Goal: Book appointment/travel/reservation

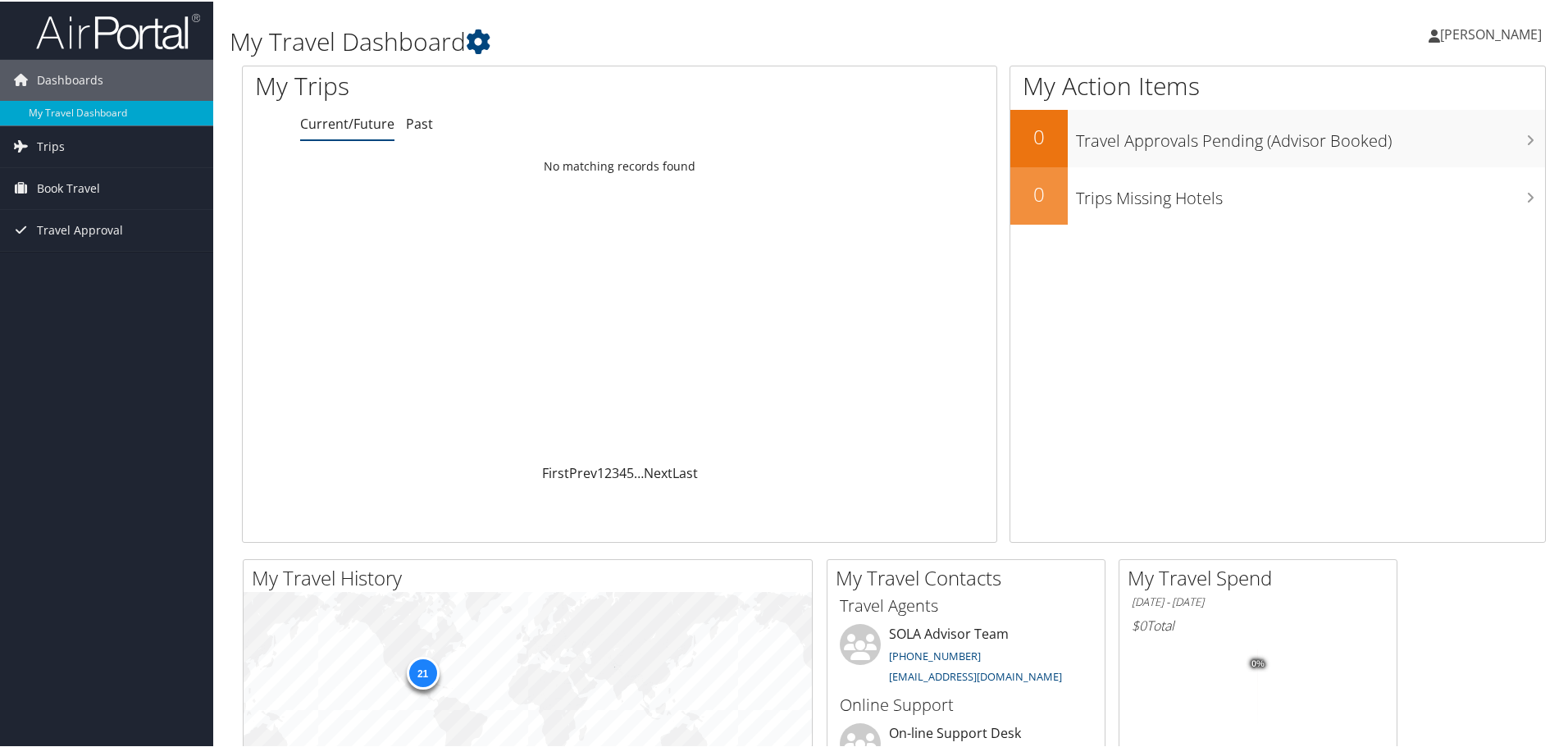
click at [1496, 33] on span "[PERSON_NAME]" at bounding box center [1491, 32] width 101 height 18
click at [52, 145] on span "Trips" at bounding box center [50, 145] width 28 height 41
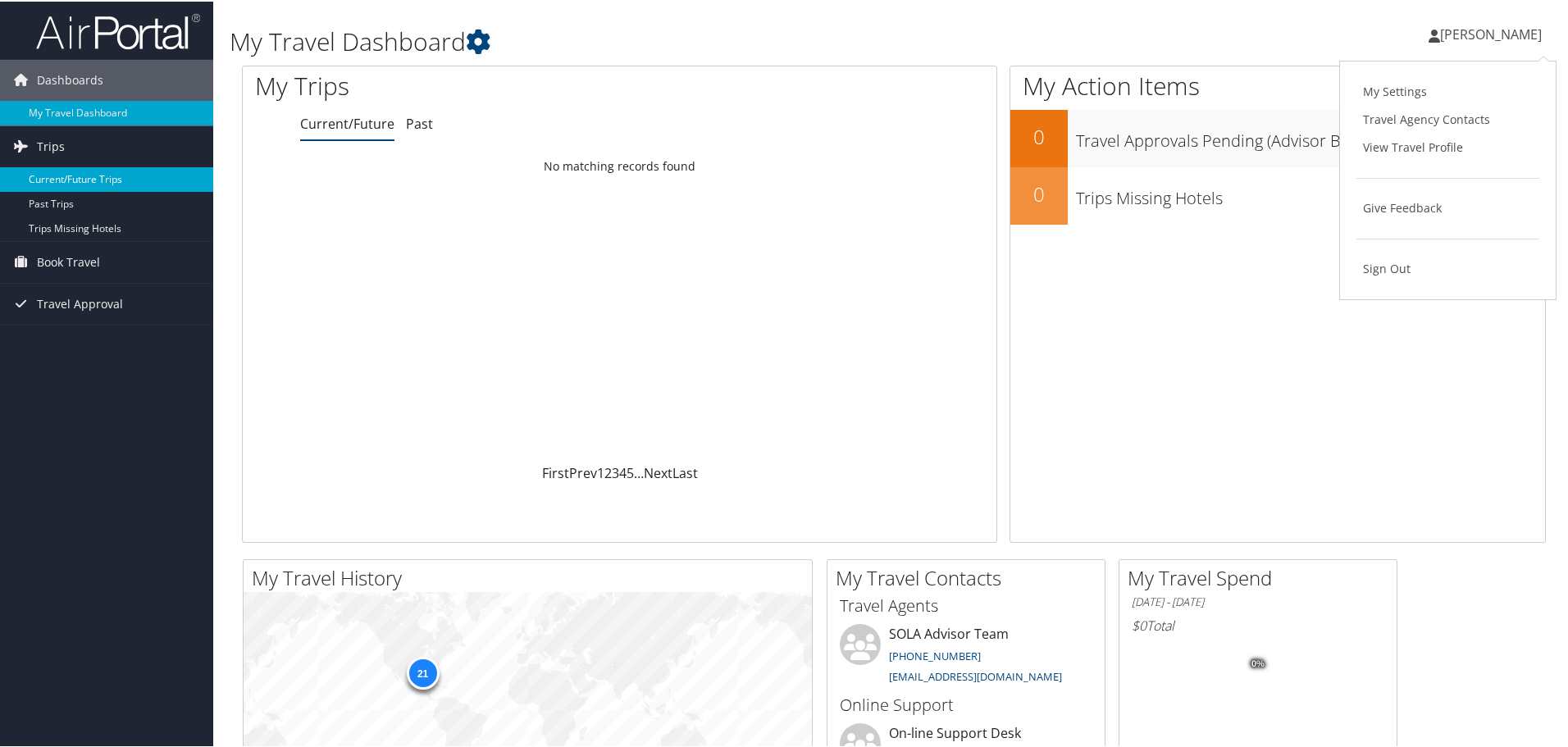
click at [80, 177] on link "Current/Future Trips" at bounding box center [106, 178] width 213 height 24
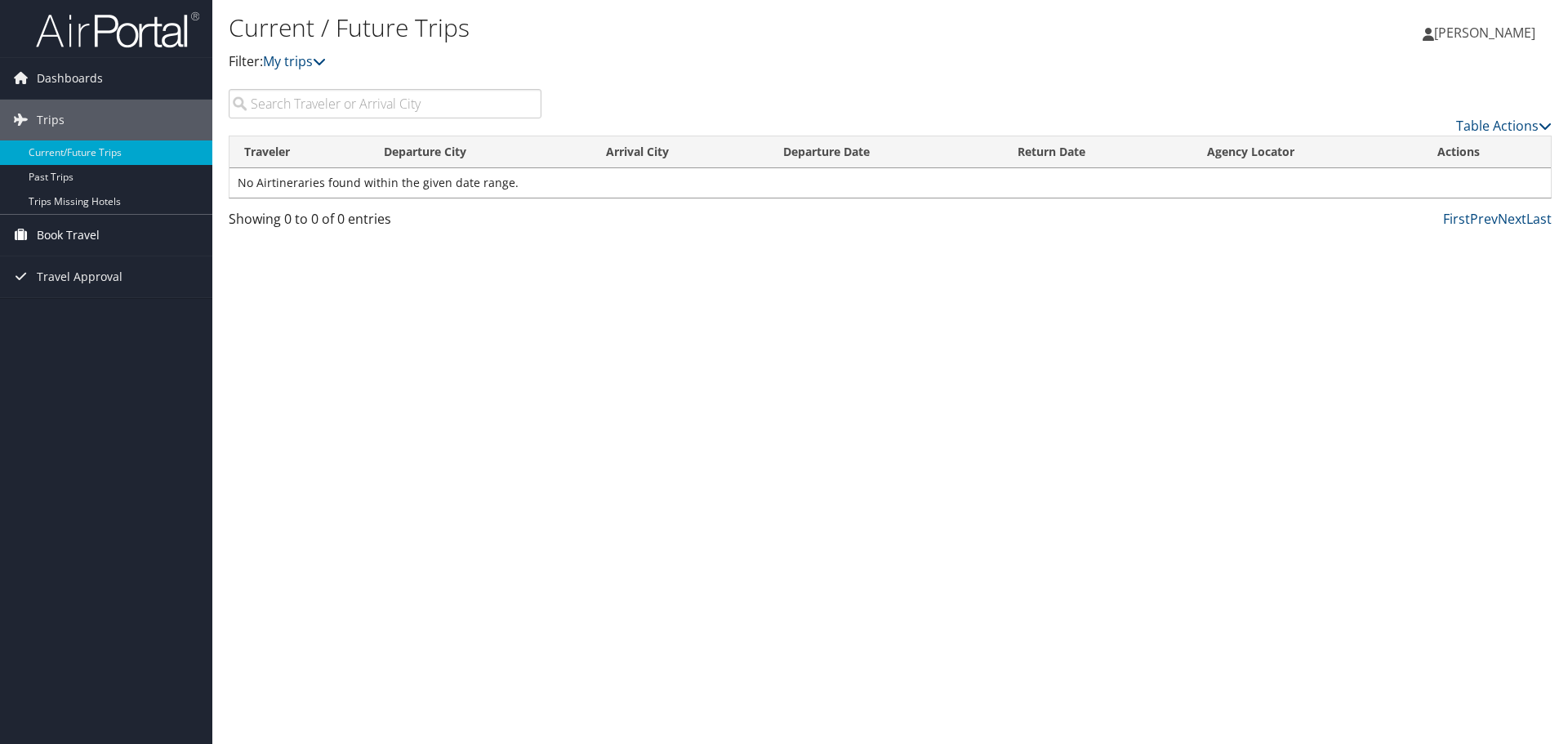
click at [99, 236] on span "Book Travel" at bounding box center [68, 235] width 63 height 41
click at [111, 268] on link "Approval Request (Beta)" at bounding box center [105, 267] width 212 height 24
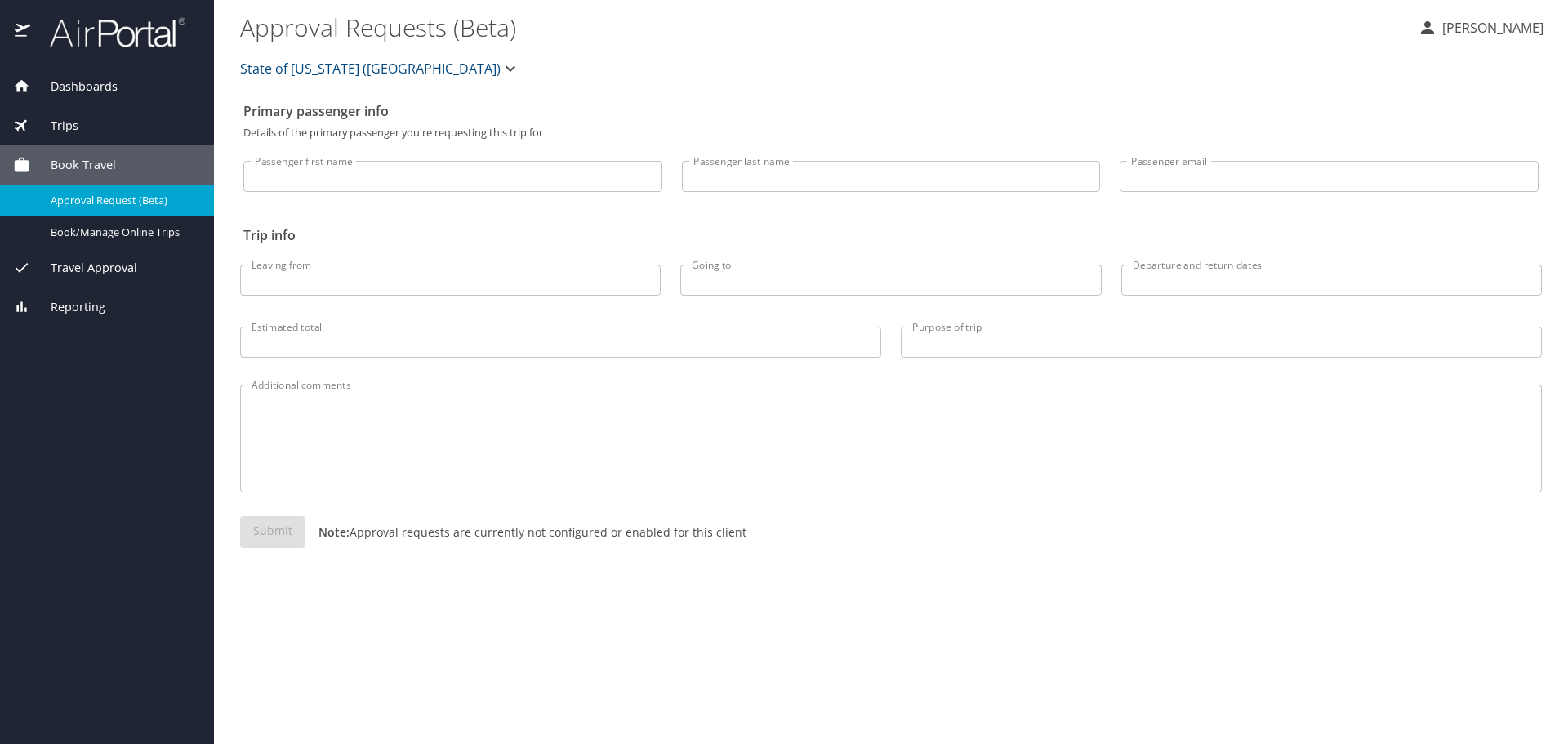
click at [64, 272] on span "Travel Approval" at bounding box center [84, 268] width 107 height 18
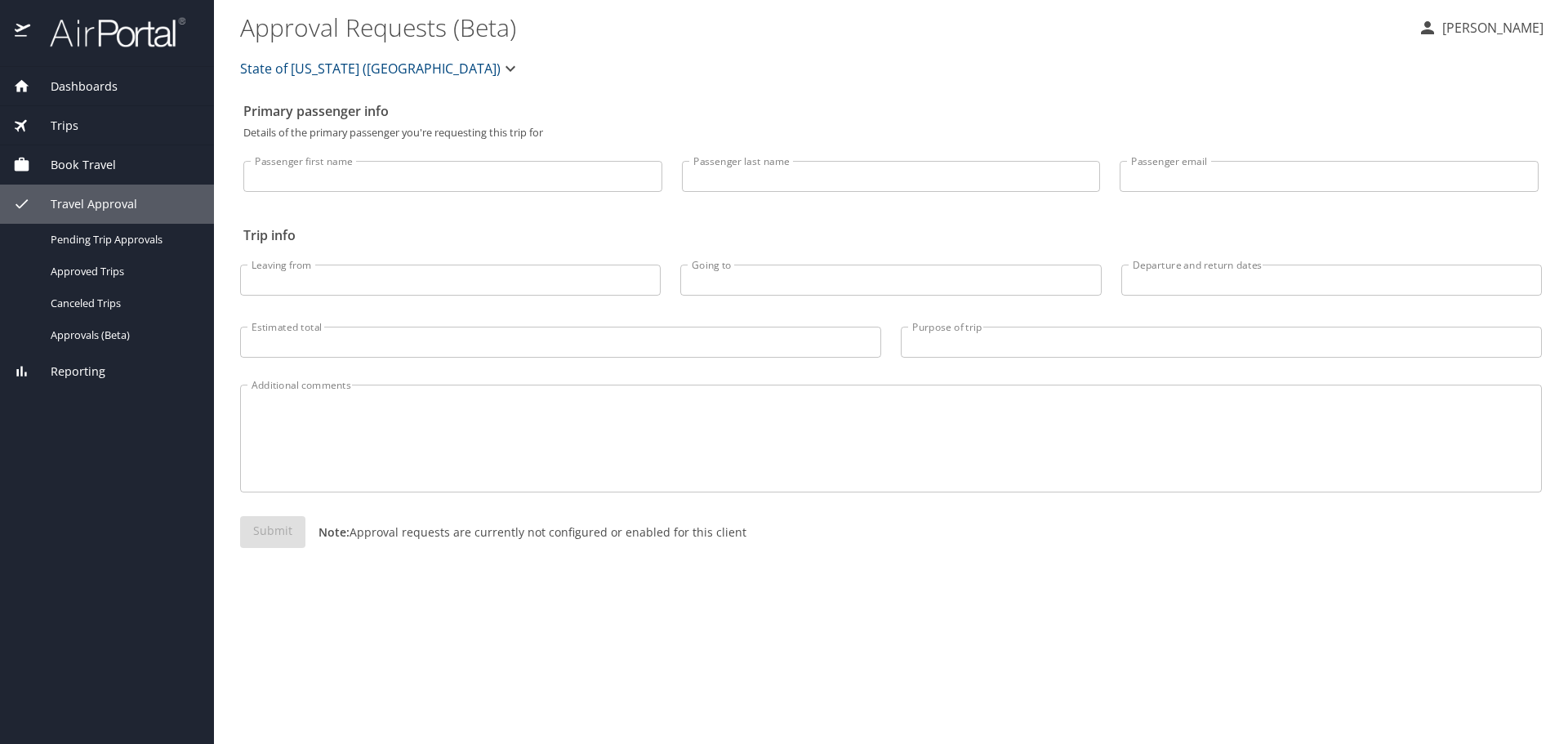
click at [115, 147] on div "Book Travel" at bounding box center [106, 165] width 214 height 39
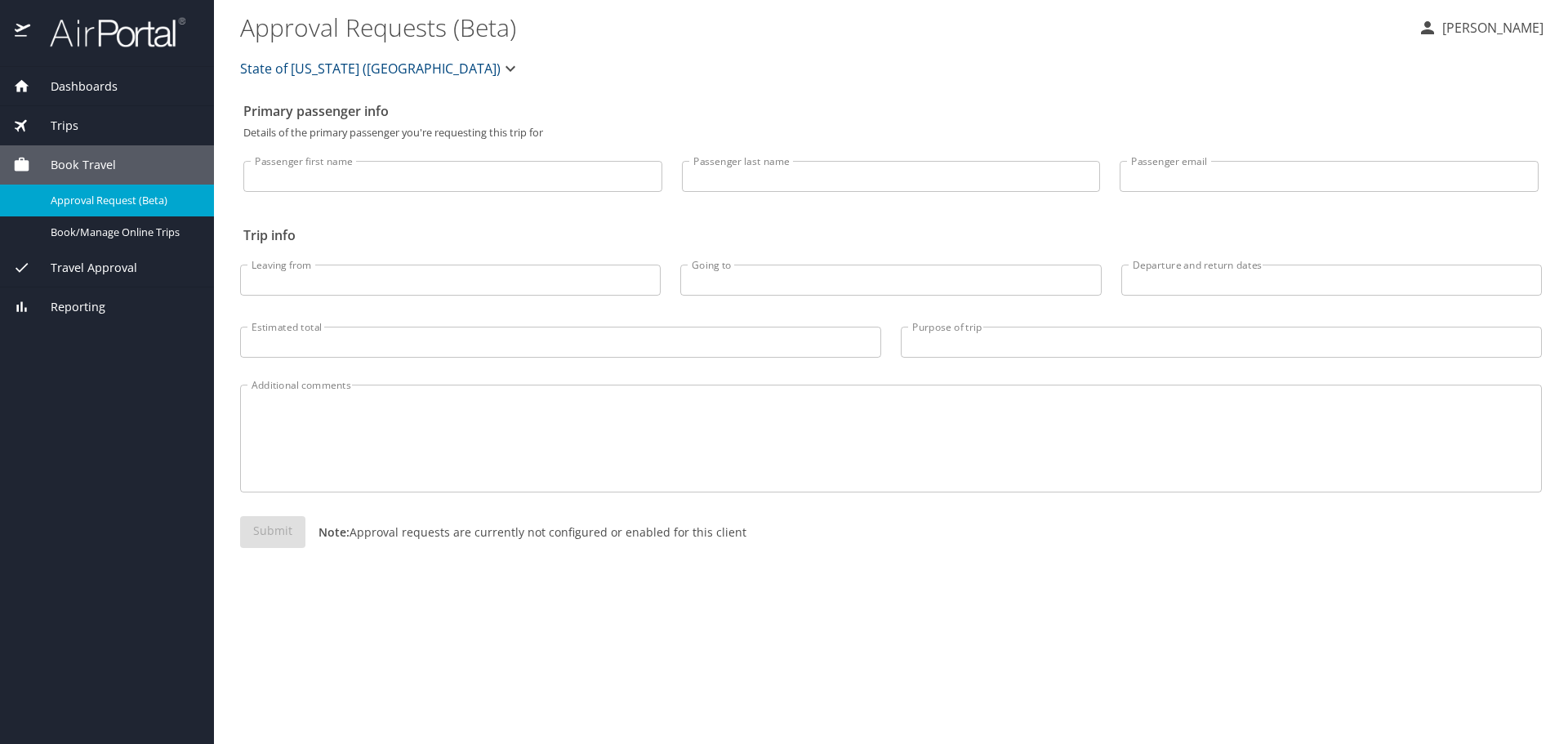
click at [99, 159] on span "Book Travel" at bounding box center [73, 165] width 86 height 18
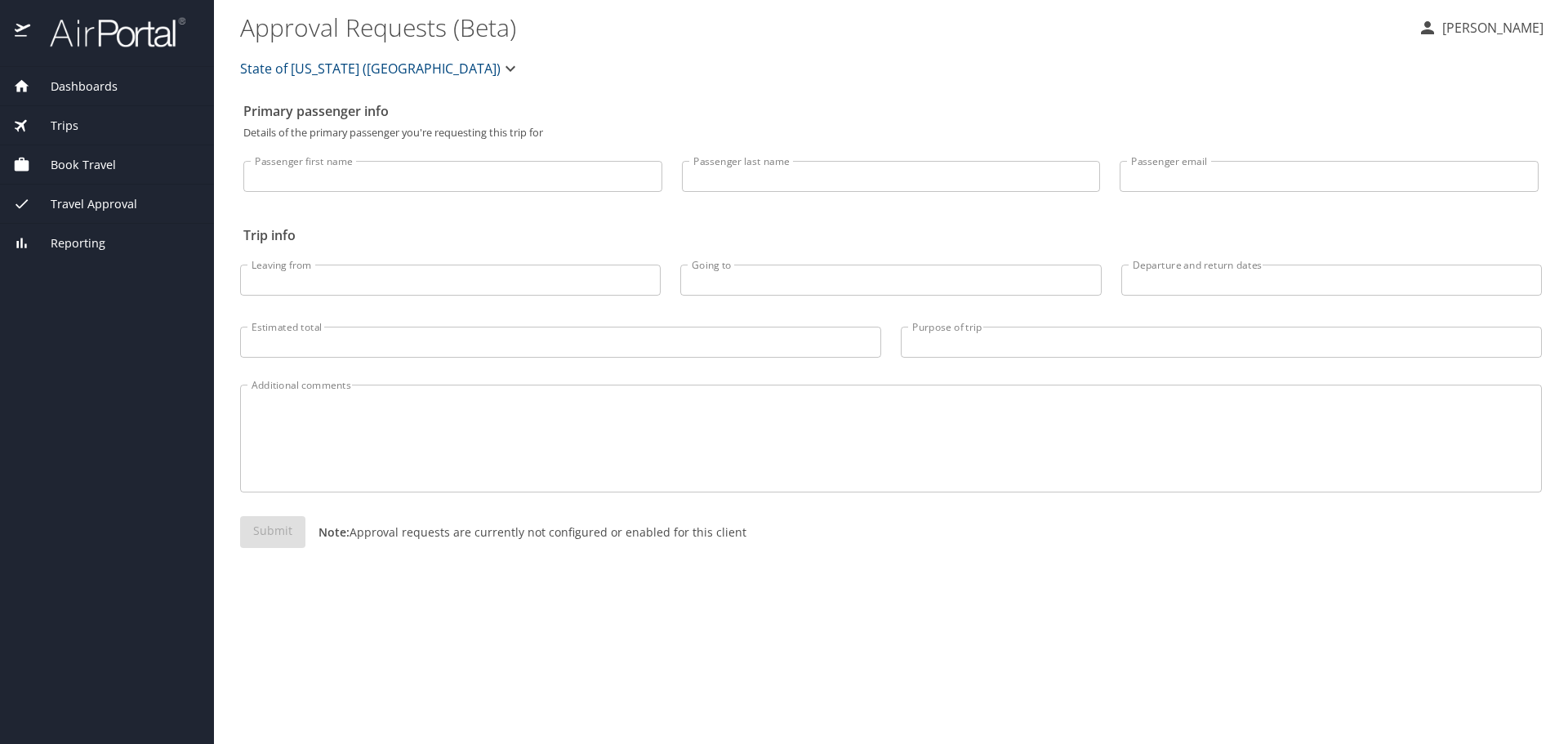
click at [116, 167] on div "Book Travel" at bounding box center [107, 165] width 188 height 18
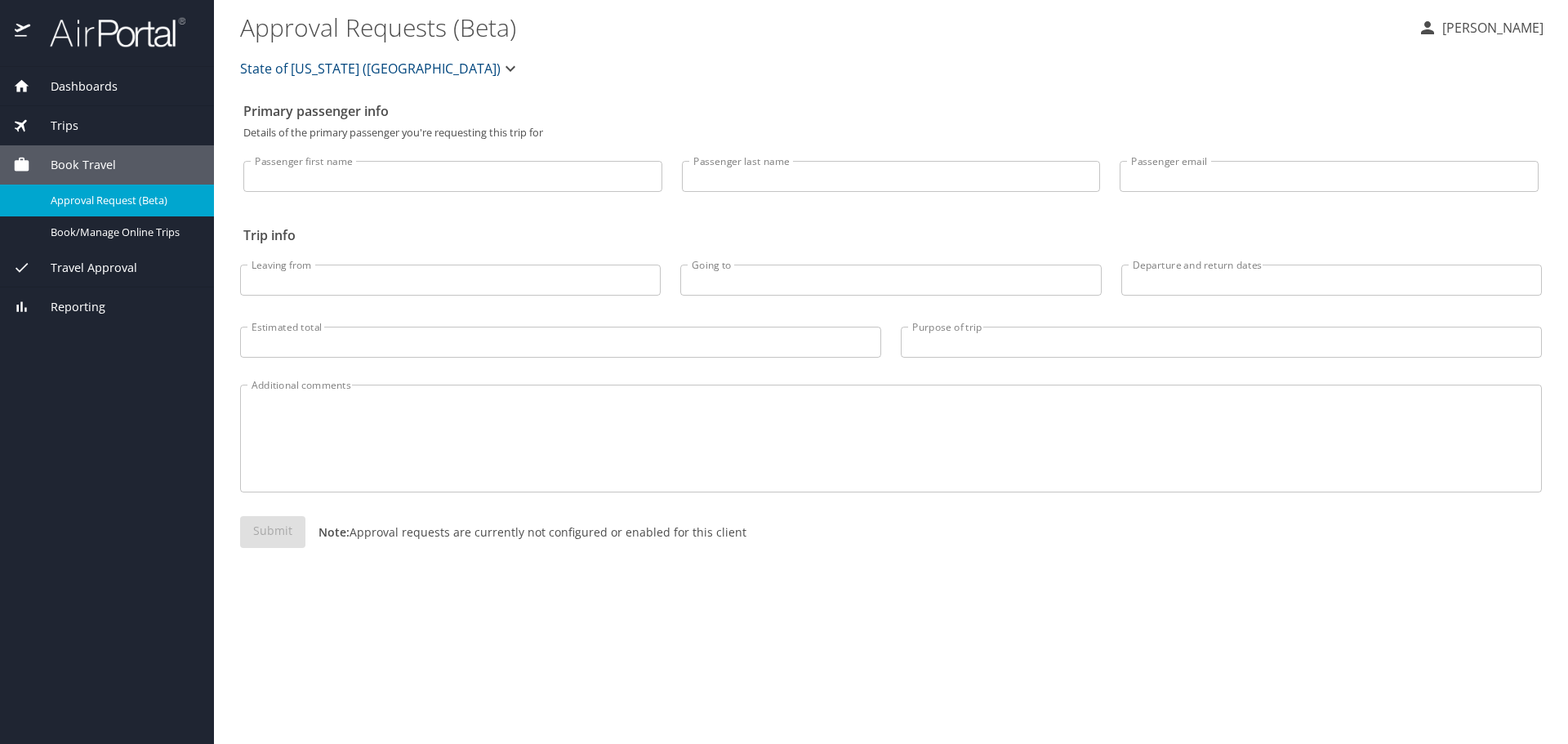
click at [113, 205] on span "Approval Request (Beta)" at bounding box center [122, 200] width 144 height 15
click at [118, 232] on span "Book/Manage Online Trips" at bounding box center [122, 232] width 144 height 15
